Goal: Transaction & Acquisition: Purchase product/service

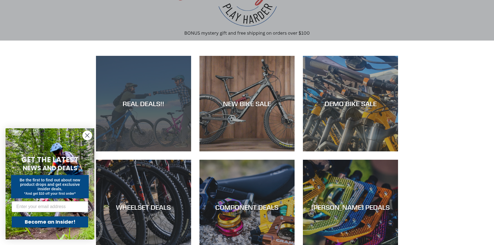
scroll to position [83, 0]
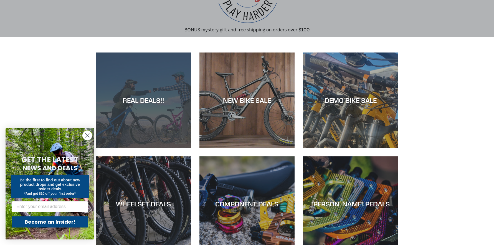
click at [167, 148] on div "REAL DEALS!!" at bounding box center [143, 148] width 95 height 0
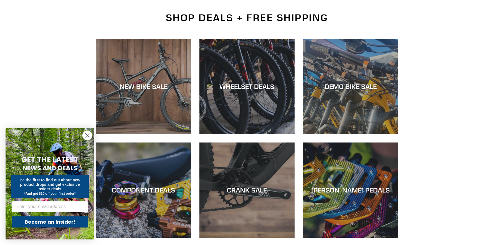
scroll to position [139, 0]
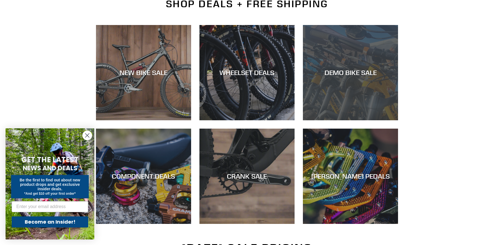
click at [351, 72] on div "DEMO BIKE SALE" at bounding box center [350, 73] width 95 height 8
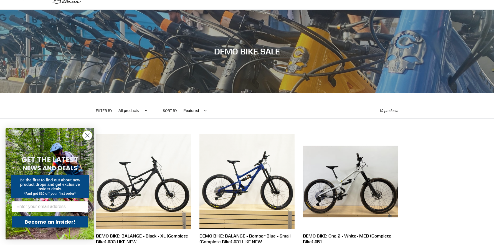
scroll to position [56, 0]
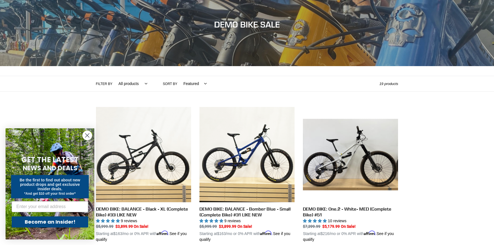
click at [91, 135] on circle "Close dialog" at bounding box center [87, 135] width 9 height 9
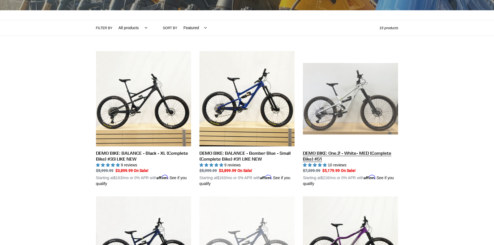
scroll to position [111, 0]
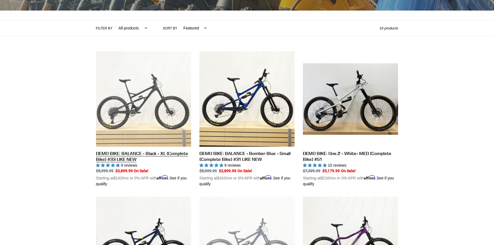
click at [134, 96] on link "DEMO BIKE: BALANCE - Black - XL (Complete Bike) #33 LIKE NEW" at bounding box center [143, 119] width 95 height 136
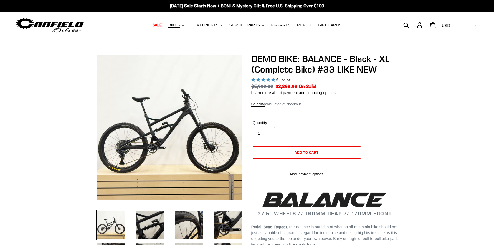
select select "highest-rating"
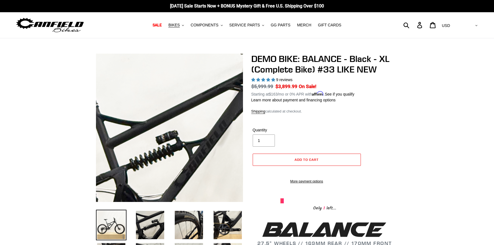
click at [164, 119] on img at bounding box center [185, 152] width 569 height 569
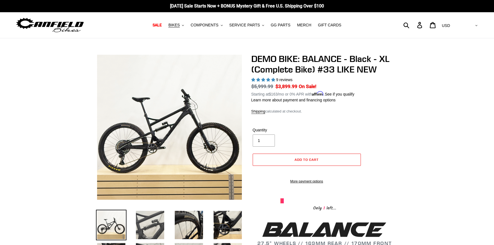
click at [146, 220] on img at bounding box center [150, 225] width 31 height 31
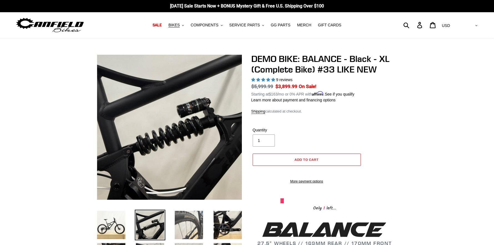
click at [196, 225] on img at bounding box center [189, 225] width 31 height 31
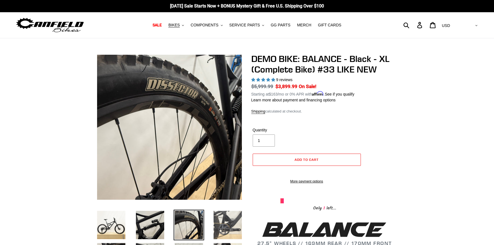
click at [224, 223] on img at bounding box center [228, 225] width 31 height 31
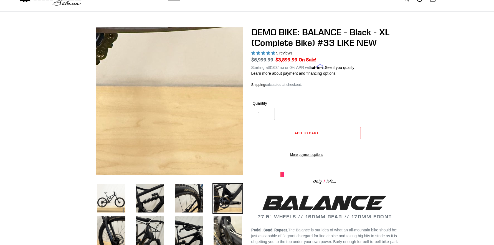
scroll to position [28, 0]
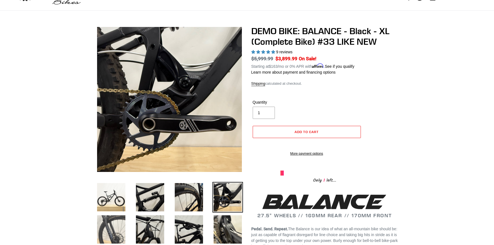
click at [110, 222] on img at bounding box center [111, 229] width 31 height 31
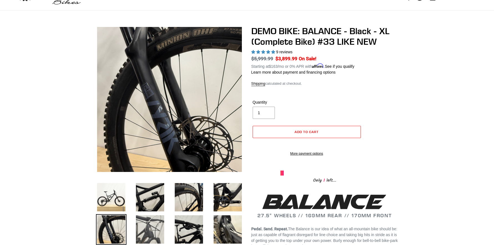
click at [148, 226] on img at bounding box center [150, 229] width 31 height 31
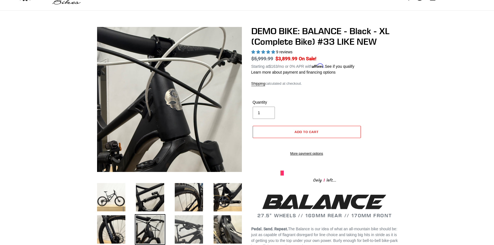
click at [191, 230] on img at bounding box center [189, 229] width 31 height 31
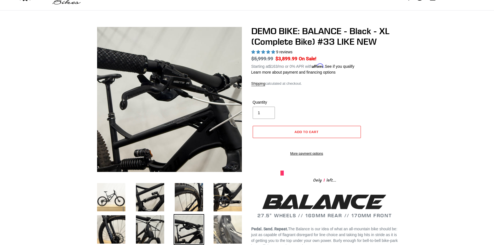
click at [227, 235] on img at bounding box center [228, 229] width 31 height 31
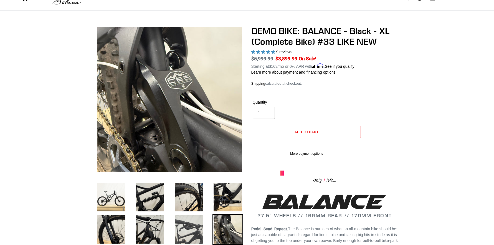
click at [190, 230] on img at bounding box center [189, 229] width 31 height 31
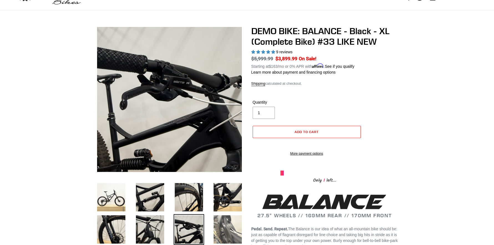
click at [215, 227] on img at bounding box center [228, 229] width 31 height 31
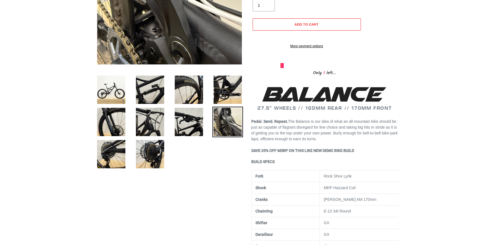
scroll to position [139, 0]
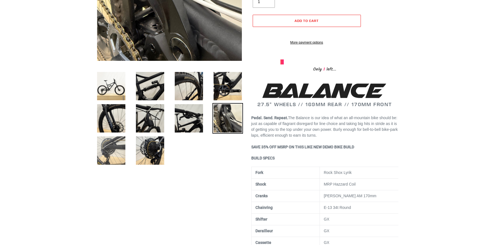
click at [106, 153] on img at bounding box center [111, 150] width 31 height 31
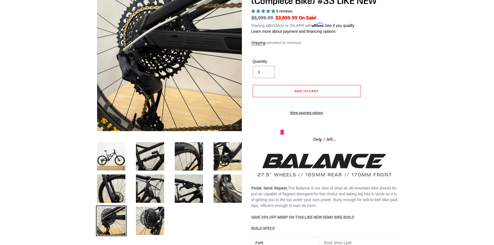
scroll to position [56, 0]
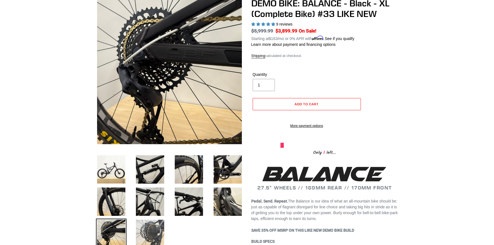
click at [155, 229] on img at bounding box center [150, 233] width 31 height 31
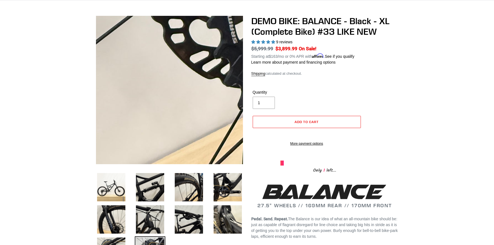
scroll to position [0, 0]
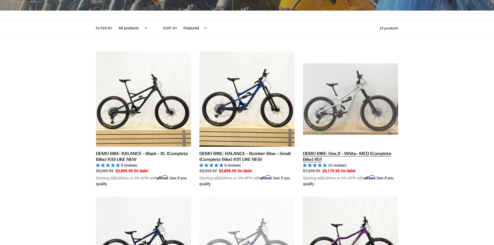
click at [340, 109] on link "DEMO BIKE: One.2 - White- MED (Complete Bike) #51" at bounding box center [350, 119] width 95 height 136
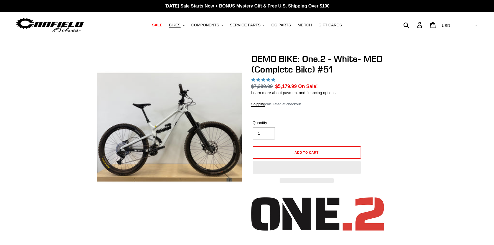
select select "highest-rating"
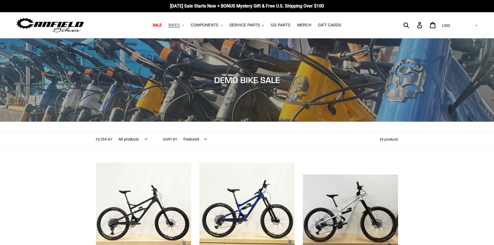
click at [180, 27] on span "BIKES" at bounding box center [173, 25] width 11 height 5
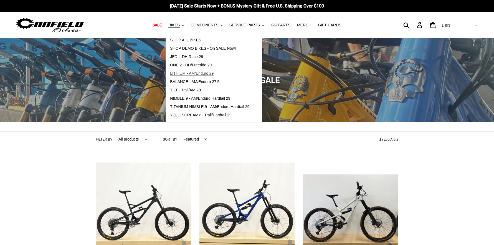
click at [191, 73] on span "LITHIUM - AM/Enduro 29" at bounding box center [192, 73] width 44 height 5
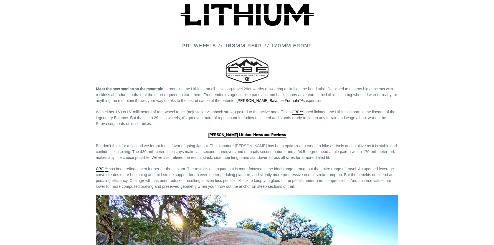
scroll to position [777, 0]
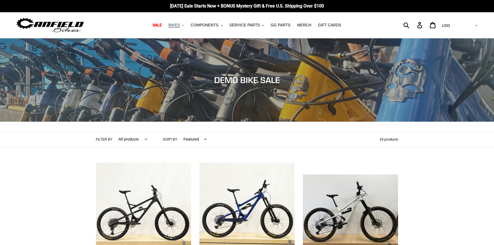
click at [186, 26] on button "BIKES .cls-1{fill:#231f20}" at bounding box center [176, 24] width 21 height 7
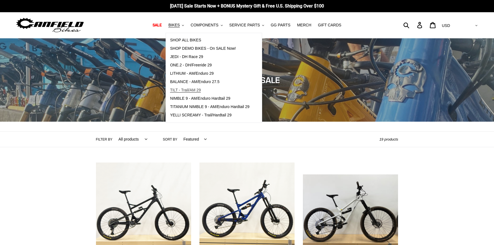
click at [186, 89] on span "TILT - Trail/AM 29" at bounding box center [185, 90] width 31 height 5
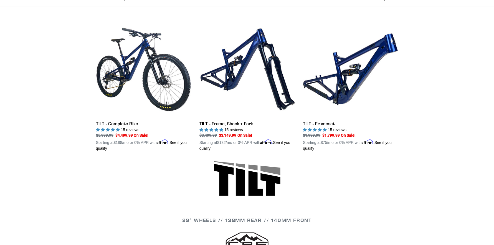
scroll to position [139, 0]
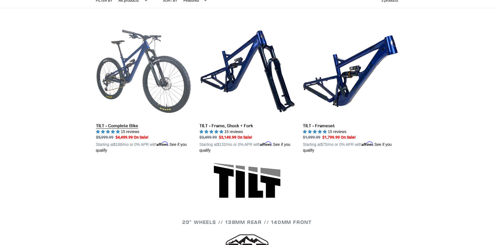
click at [137, 79] on link "TILT - Complete Bike" at bounding box center [143, 89] width 95 height 130
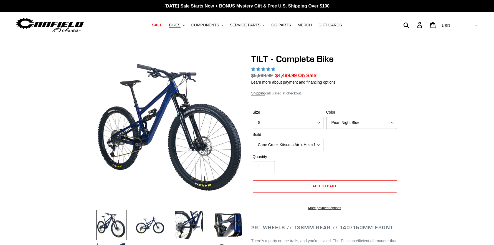
select select "highest-rating"
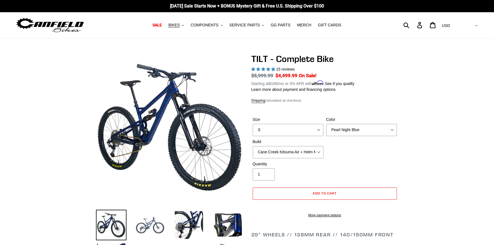
click at [154, 225] on img at bounding box center [150, 225] width 31 height 31
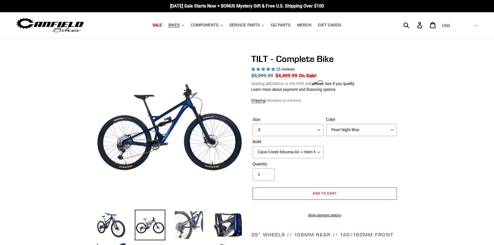
click at [193, 225] on img at bounding box center [189, 225] width 31 height 31
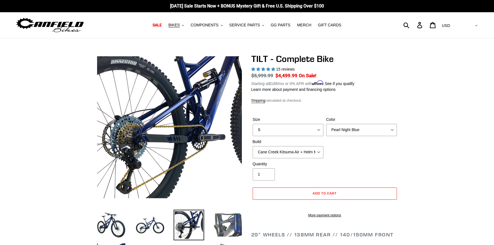
click at [229, 228] on img at bounding box center [228, 225] width 31 height 31
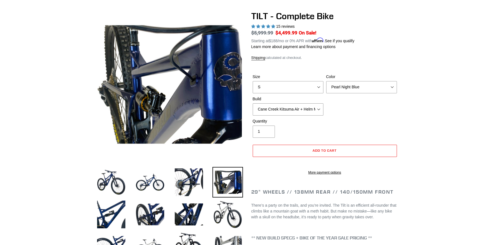
scroll to position [56, 0]
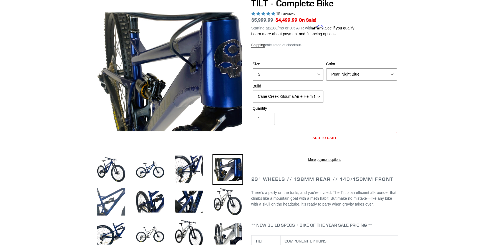
click at [112, 201] on img at bounding box center [111, 201] width 31 height 31
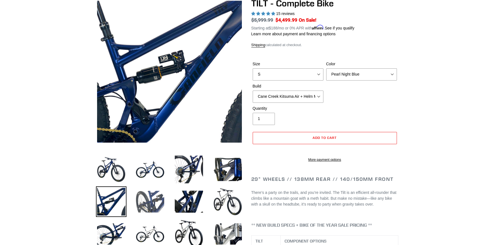
click at [138, 203] on img at bounding box center [150, 201] width 31 height 31
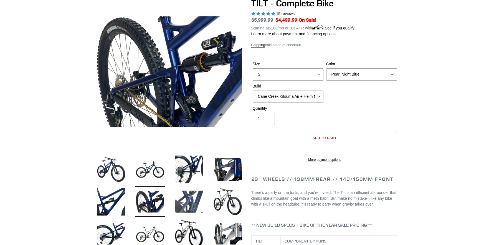
click at [187, 204] on img at bounding box center [189, 201] width 31 height 31
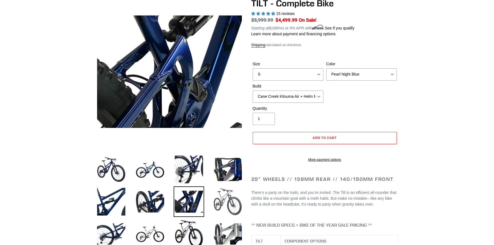
click at [235, 201] on img at bounding box center [228, 201] width 31 height 31
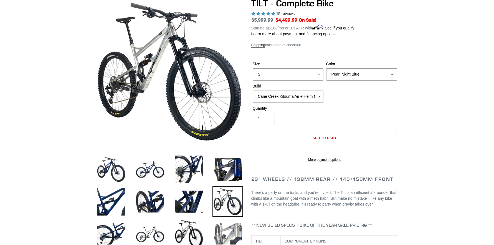
click at [237, 232] on img at bounding box center [228, 233] width 31 height 31
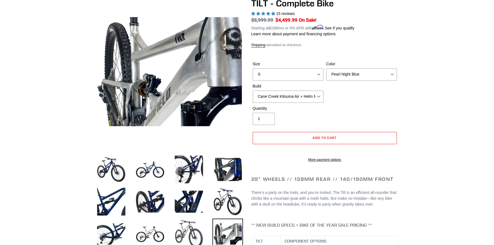
click at [192, 232] on img at bounding box center [189, 233] width 31 height 31
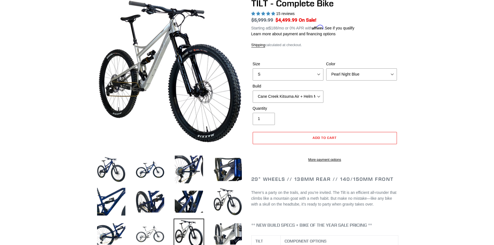
click at [150, 231] on img at bounding box center [150, 233] width 31 height 31
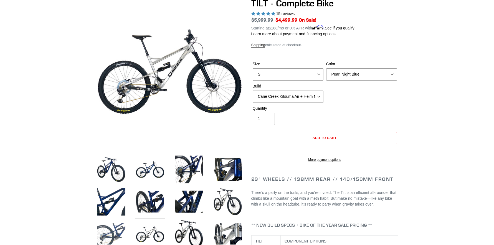
click at [104, 231] on img at bounding box center [111, 233] width 31 height 31
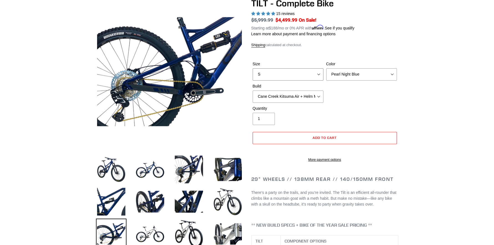
click at [314, 73] on select "S M L" at bounding box center [288, 74] width 71 height 12
select select "L"
click at [253, 68] on select "S M L" at bounding box center [288, 74] width 71 height 12
click at [341, 74] on select "Pearl Night Blue Stealth Silver Raw" at bounding box center [361, 74] width 71 height 12
select select "Raw"
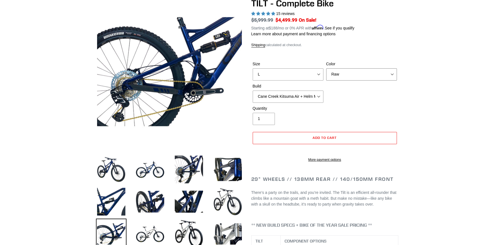
click at [326, 68] on select "Pearl Night Blue Stealth Silver Raw" at bounding box center [361, 74] width 71 height 12
click at [301, 98] on select "Cane Creek Kitsuma Air + Helm MKII 140 + SRAM GX Cane Creek Kitsuma Air + Helm …" at bounding box center [288, 96] width 71 height 12
select select "Fox Float X + 36 SL Factory Grip X 140 + SRAM XO"
click at [253, 90] on select "Cane Creek Kitsuma Air + Helm MKII 140 + SRAM GX Cane Creek Kitsuma Air + Helm …" at bounding box center [288, 96] width 71 height 12
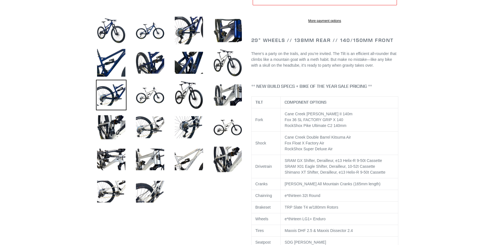
scroll to position [167, 0]
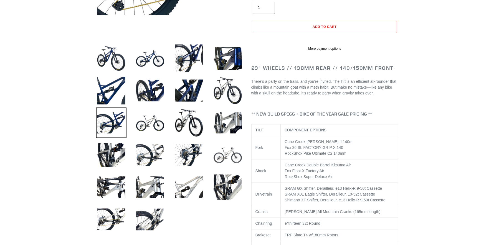
click at [231, 159] on img at bounding box center [228, 155] width 31 height 31
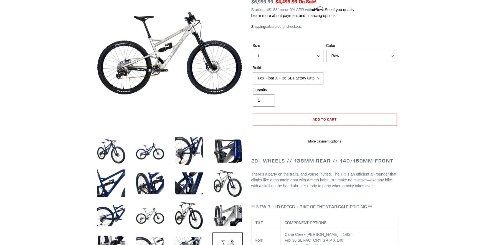
scroll to position [56, 0]
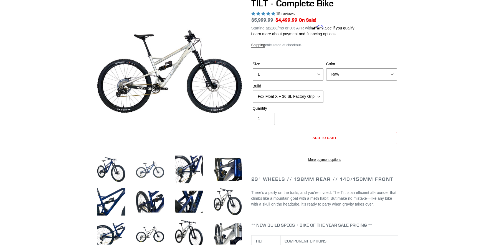
click at [151, 172] on img at bounding box center [150, 169] width 31 height 31
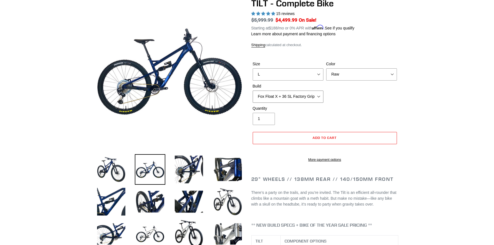
click at [321, 93] on select "Cane Creek Kitsuma Air + Helm MKII 140 + SRAM GX Cane Creek Kitsuma Air + Helm …" at bounding box center [288, 96] width 71 height 12
click at [253, 90] on select "Cane Creek Kitsuma Air + Helm MKII 140 + SRAM GX Cane Creek Kitsuma Air + Helm …" at bounding box center [288, 96] width 71 height 12
click at [373, 108] on div "Quantity 1" at bounding box center [324, 116] width 147 height 22
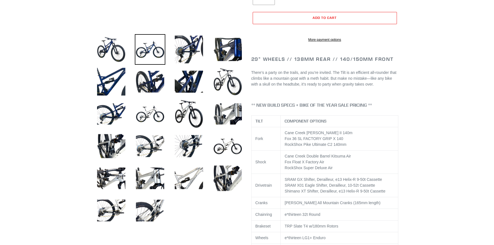
scroll to position [194, 0]
